Goal: Task Accomplishment & Management: Manage account settings

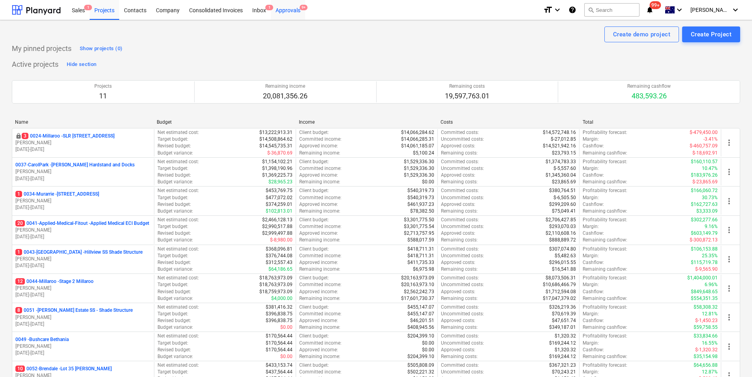
click at [291, 8] on div "Approvals 9+" at bounding box center [288, 10] width 34 height 20
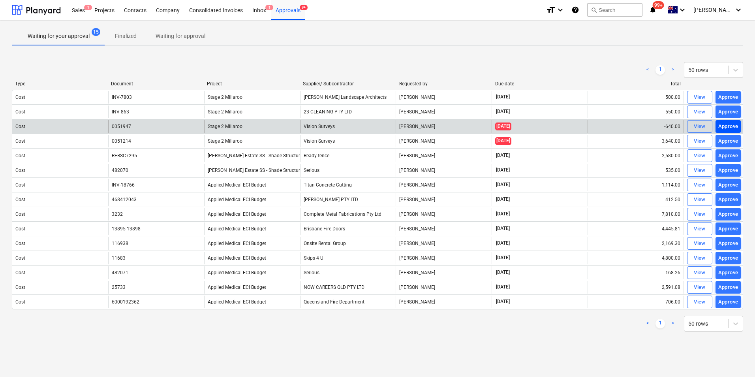
click at [725, 126] on div "Approve" at bounding box center [729, 126] width 20 height 9
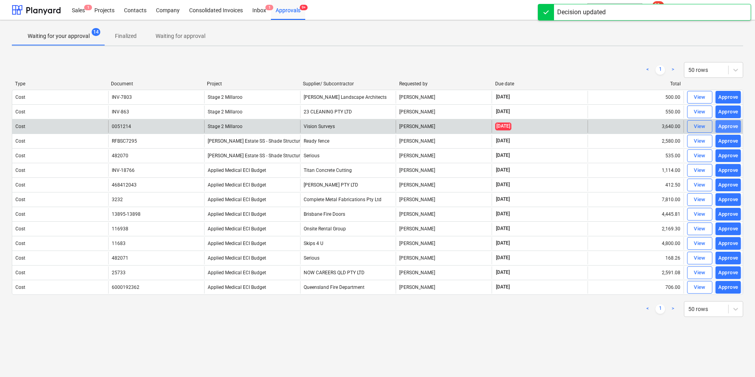
click at [731, 128] on div "Approve" at bounding box center [729, 126] width 20 height 9
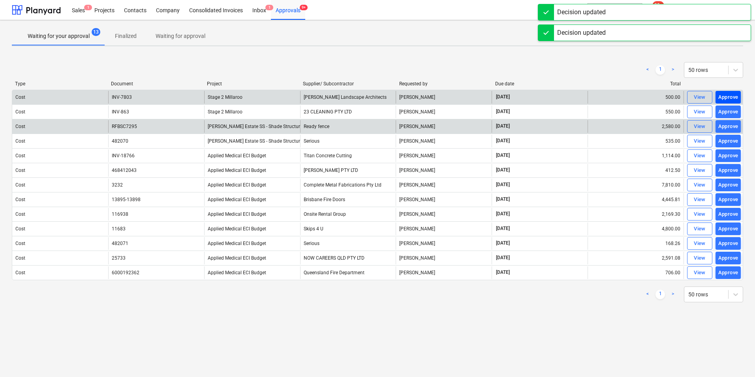
click at [733, 93] on div "Approve" at bounding box center [729, 97] width 20 height 9
click at [732, 96] on div "Approve" at bounding box center [729, 97] width 20 height 9
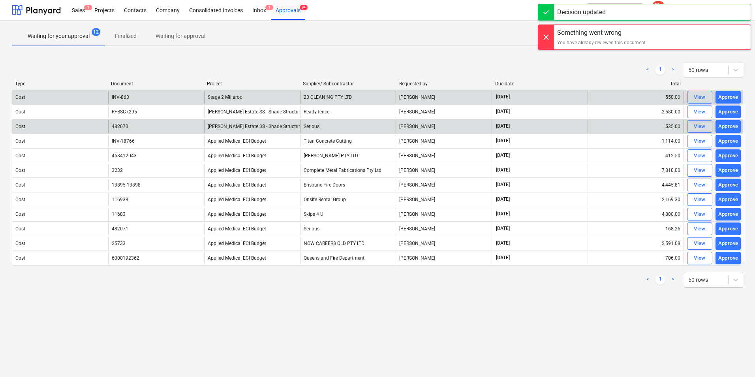
click at [732, 96] on div "Approve" at bounding box center [729, 97] width 20 height 9
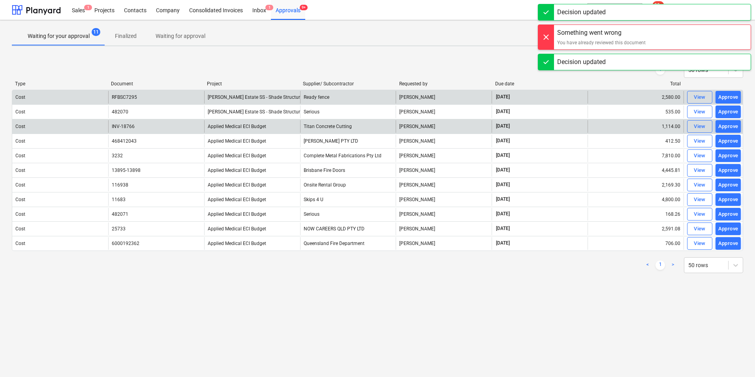
click at [732, 96] on div "Approve" at bounding box center [729, 97] width 20 height 9
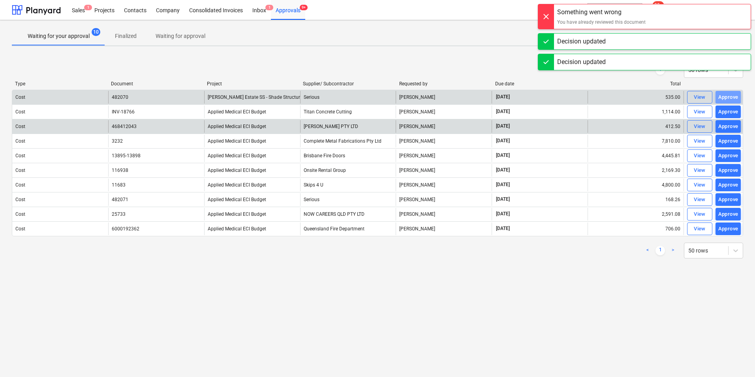
click at [732, 96] on div "Approve" at bounding box center [729, 97] width 20 height 9
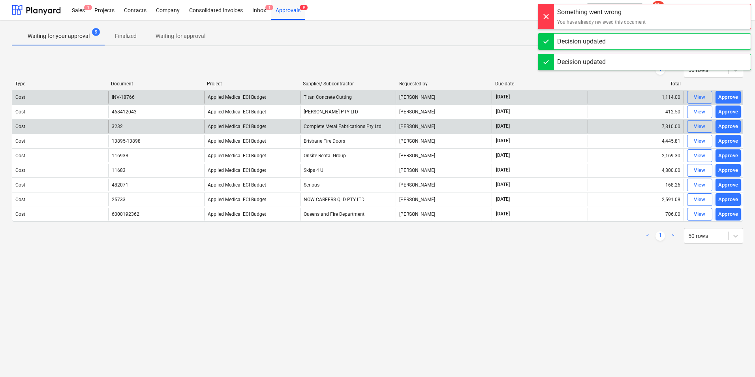
click at [732, 96] on div "Approve" at bounding box center [729, 97] width 20 height 9
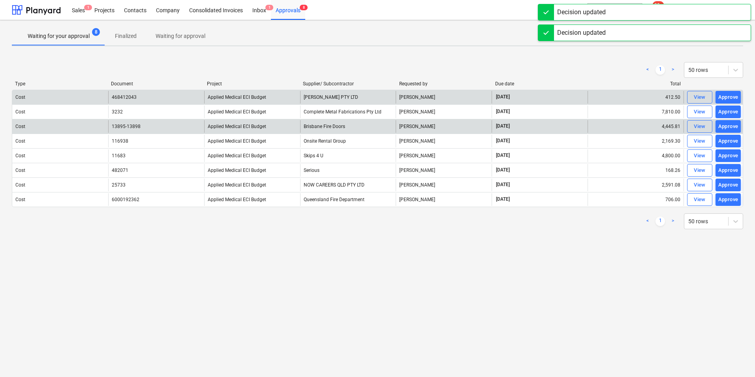
click at [732, 96] on div "Approve" at bounding box center [729, 97] width 20 height 9
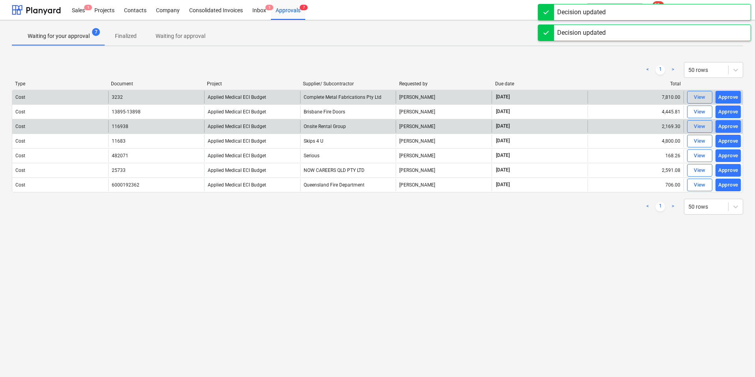
click at [732, 96] on div "Approve" at bounding box center [729, 97] width 20 height 9
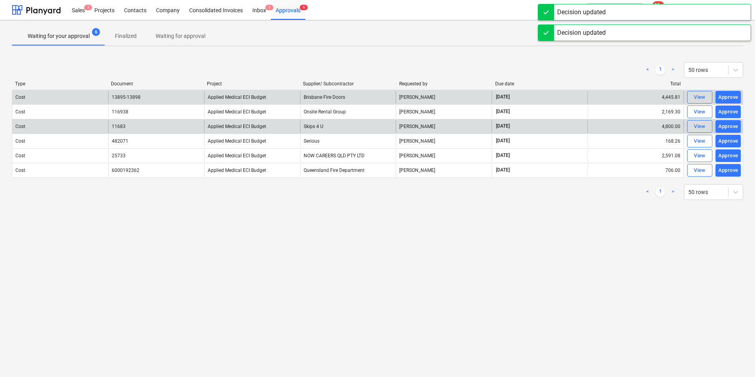
click at [732, 96] on div "Approve" at bounding box center [729, 97] width 20 height 9
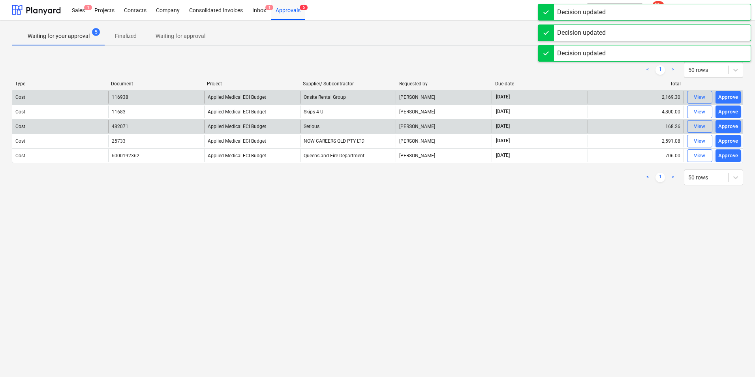
click at [732, 96] on div "Approve" at bounding box center [729, 97] width 20 height 9
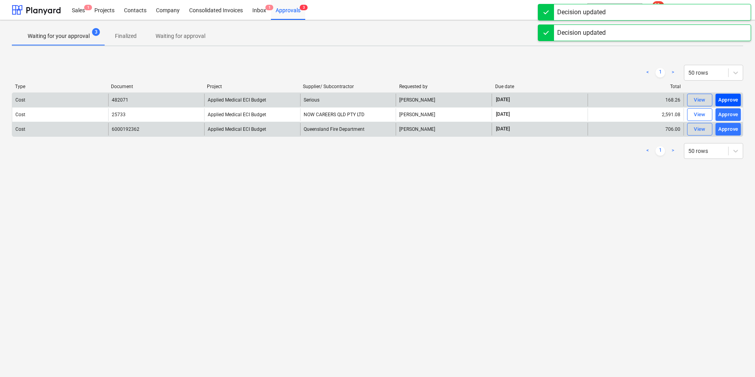
click at [731, 99] on div "Approve" at bounding box center [729, 100] width 20 height 9
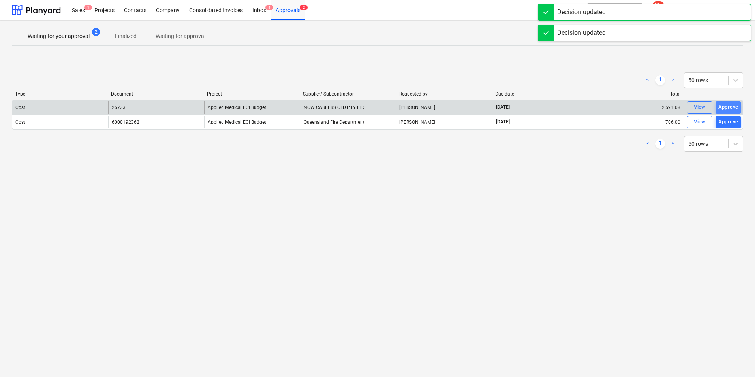
click at [730, 106] on div "Approve" at bounding box center [729, 107] width 20 height 9
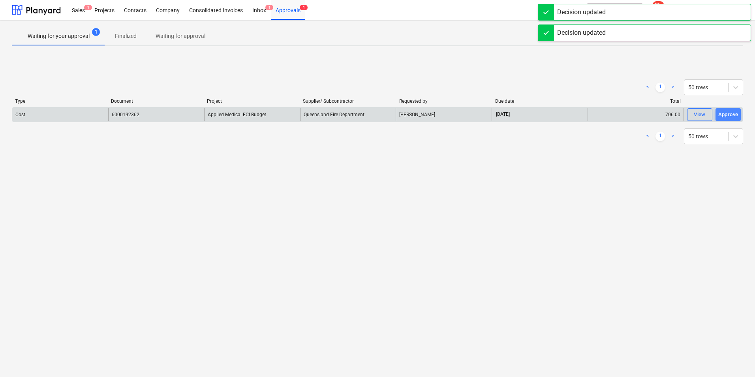
click at [730, 117] on div "Approve" at bounding box center [729, 114] width 20 height 9
